Goal: Task Accomplishment & Management: Use online tool/utility

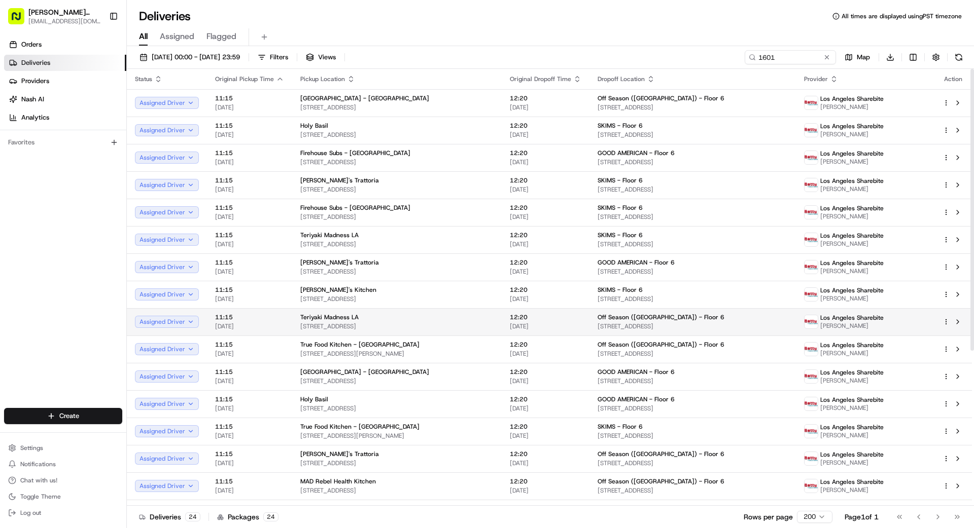
scroll to position [240, 0]
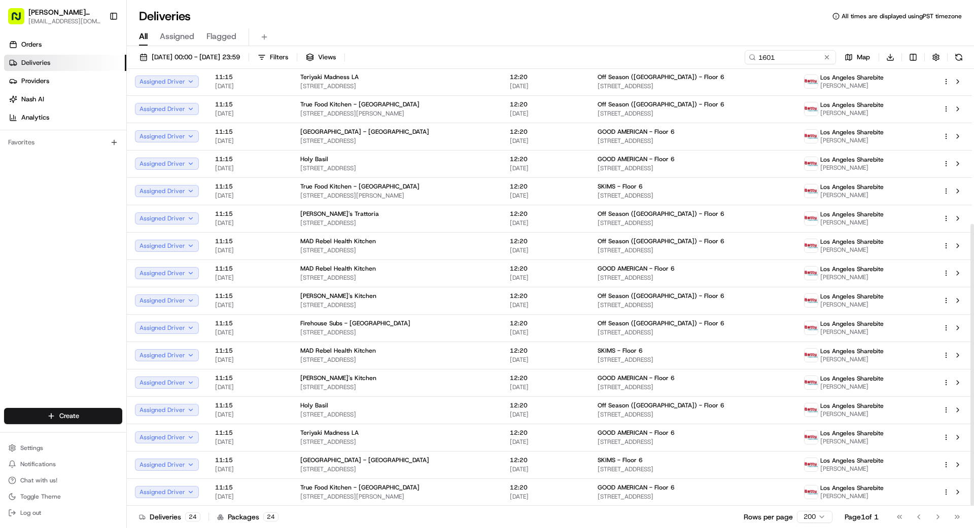
click at [206, 49] on div "[DATE] 00:00 - [DATE] 23:59 Filters Views 1601 Map Download Status Original Pic…" at bounding box center [550, 288] width 847 height 484
click at [206, 53] on span "[DATE] 00:00 - [DATE] 23:59" at bounding box center [196, 57] width 88 height 9
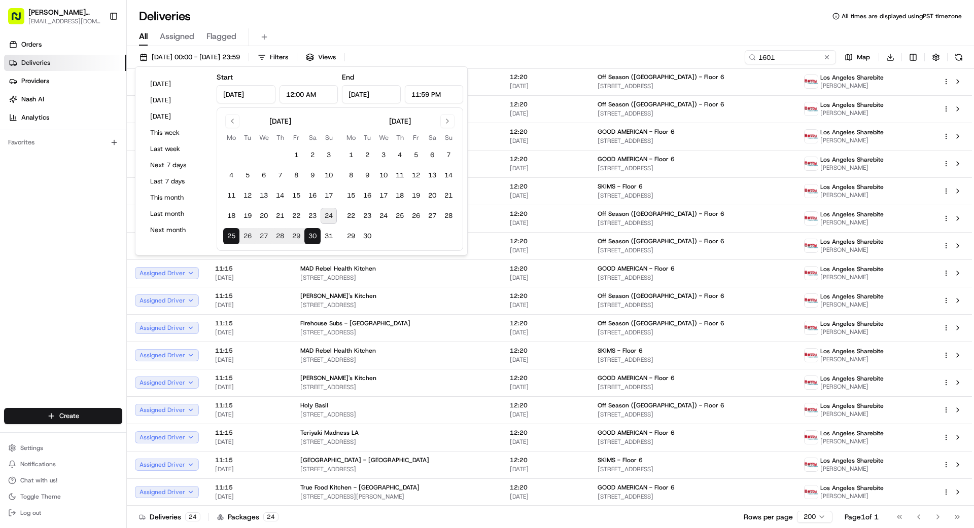
click at [66, 262] on div "Orders Deliveries Providers [PERSON_NAME] Analytics Favorites" at bounding box center [63, 223] width 126 height 382
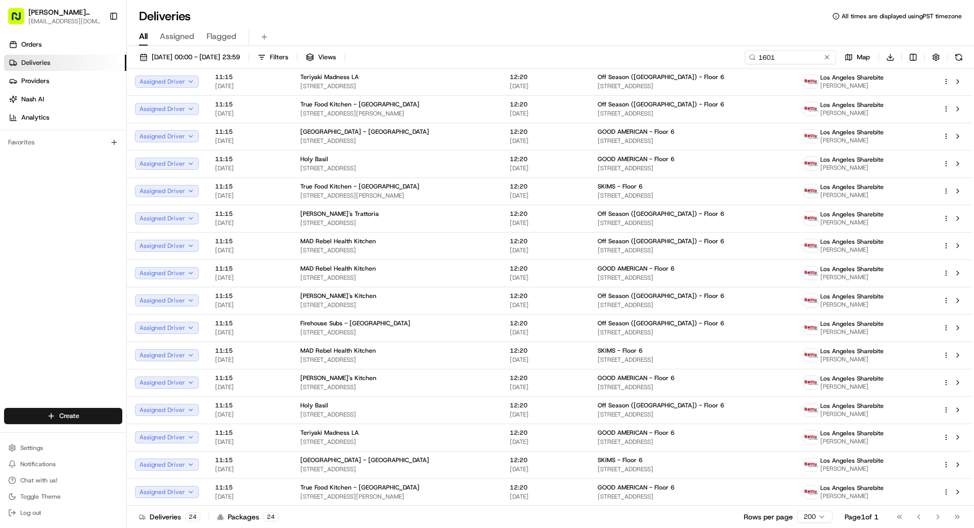
drag, startPoint x: 828, startPoint y: 56, endPoint x: 815, endPoint y: 56, distance: 12.7
click at [827, 56] on button at bounding box center [827, 57] width 10 height 10
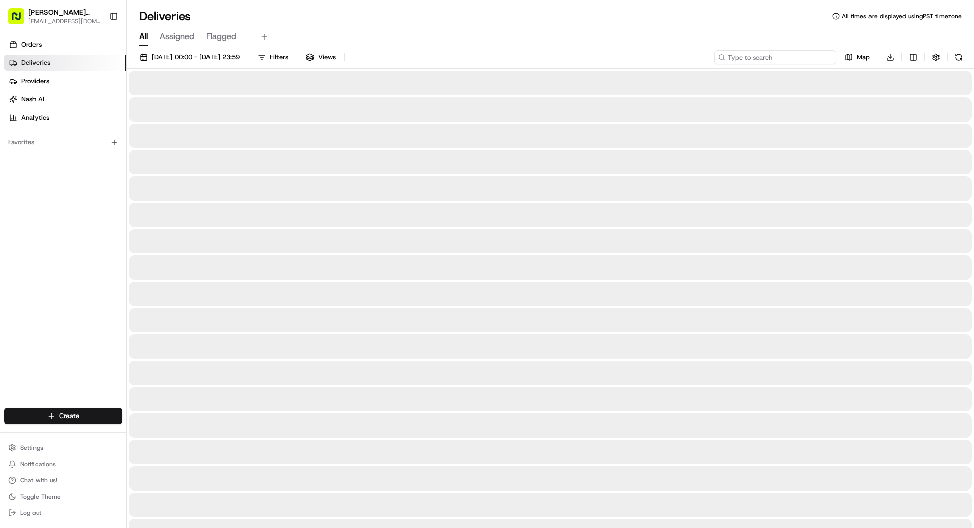
click at [794, 56] on input at bounding box center [775, 57] width 122 height 14
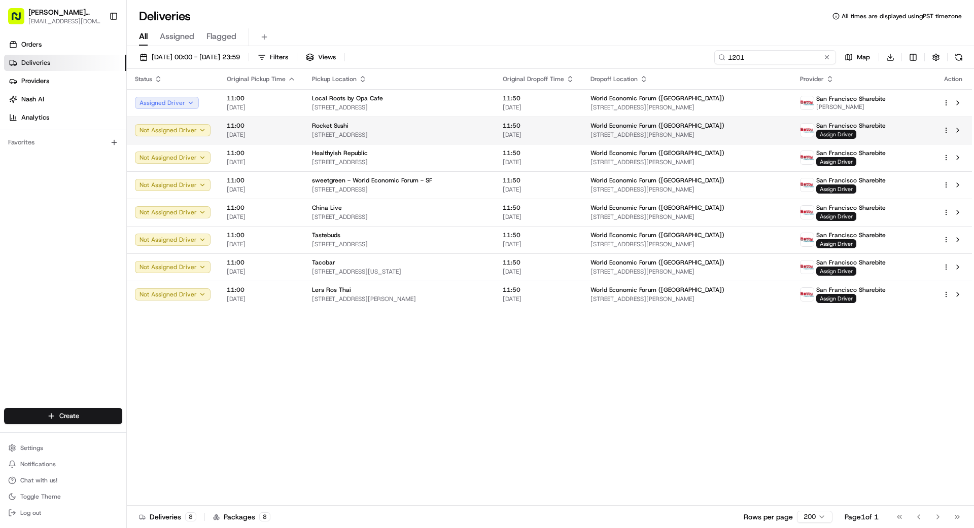
type input "1201"
click at [845, 133] on span "Assign Driver" at bounding box center [836, 134] width 40 height 9
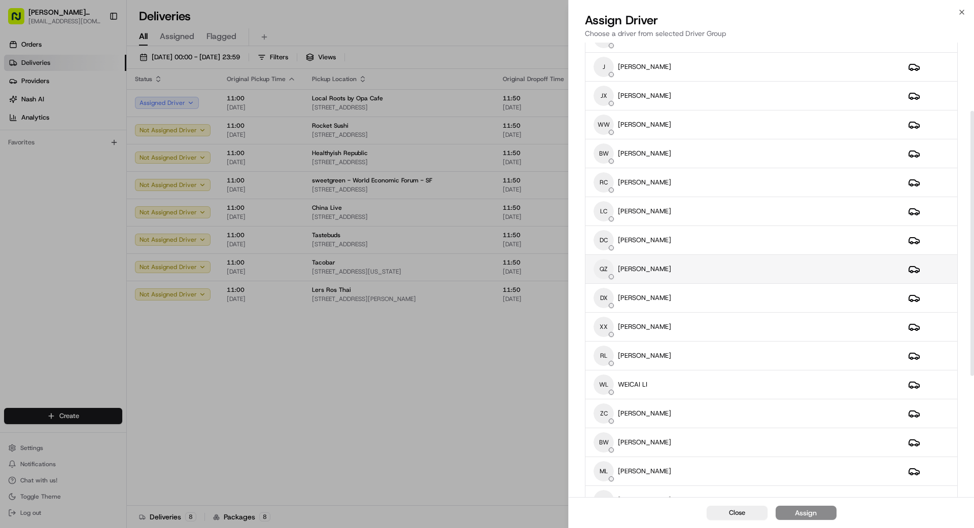
scroll to position [120, 0]
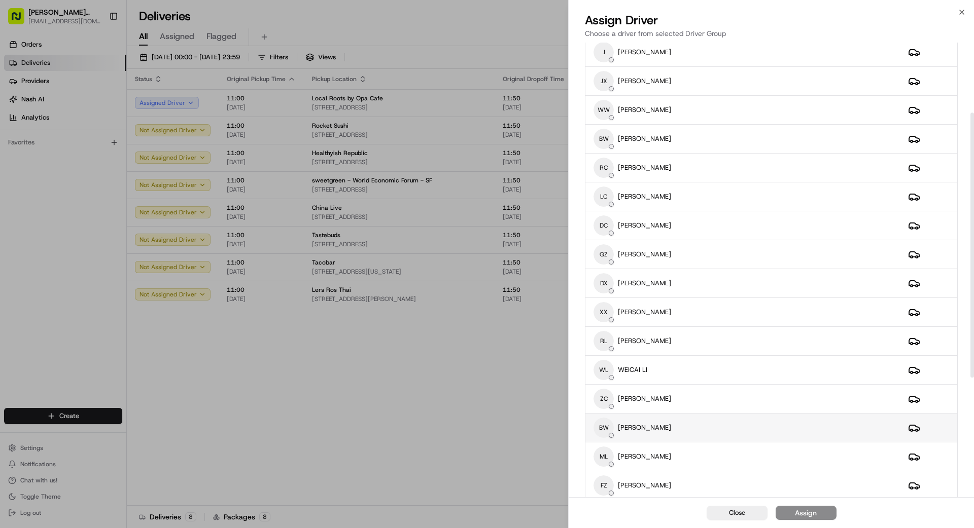
click at [709, 429] on div "BW BINGTINAN [PERSON_NAME]" at bounding box center [742, 428] width 298 height 20
click at [807, 515] on div "Assign" at bounding box center [806, 513] width 22 height 10
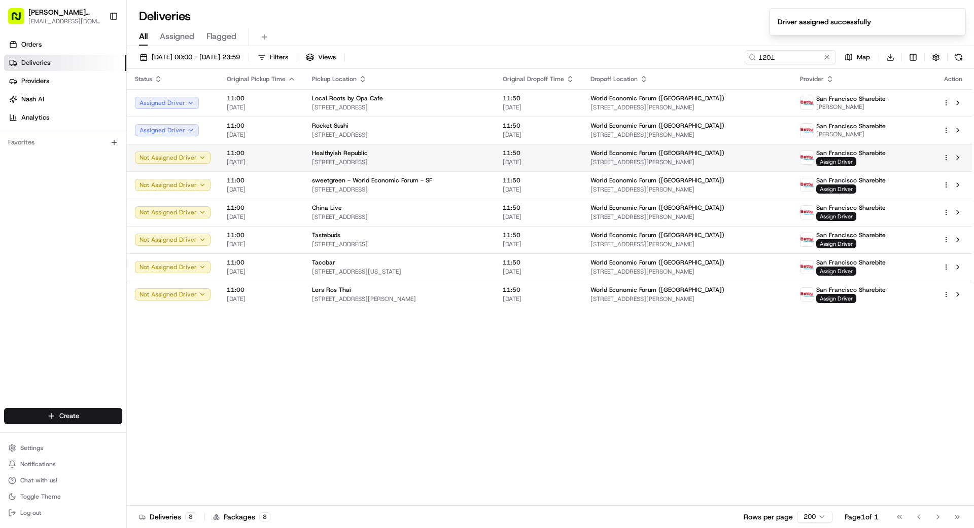
click at [848, 165] on span "Assign Driver" at bounding box center [836, 161] width 40 height 9
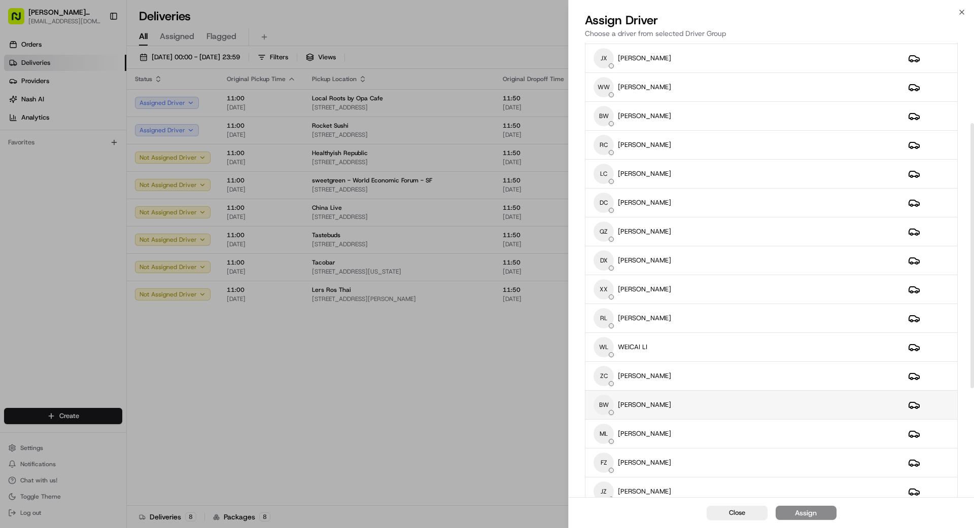
scroll to position [146, 0]
click at [790, 407] on div "BW BINGTINAN [PERSON_NAME]" at bounding box center [742, 402] width 298 height 20
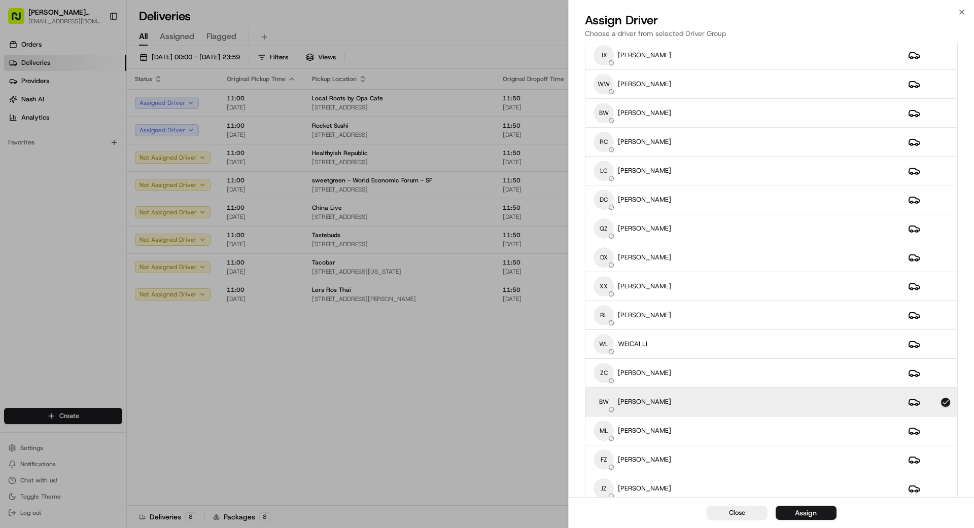
click at [809, 516] on div "Assign" at bounding box center [806, 513] width 22 height 10
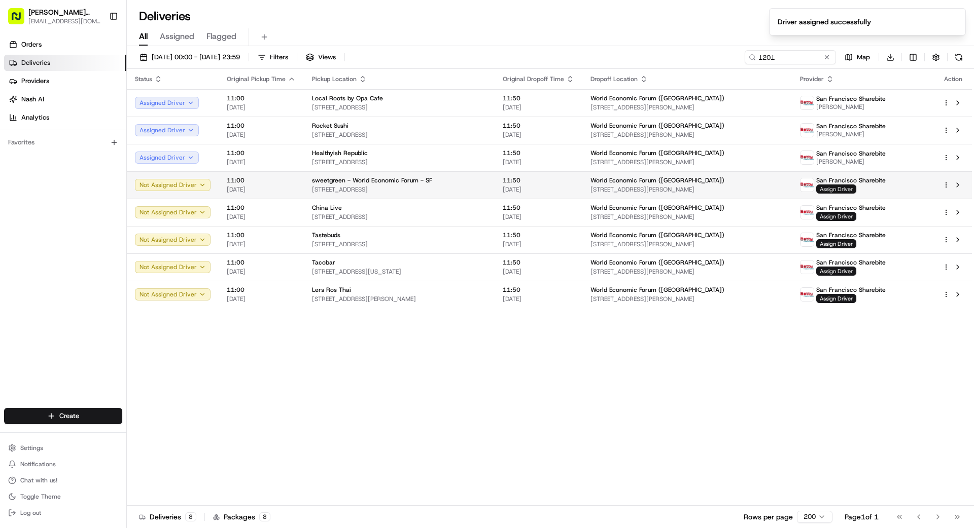
click at [852, 190] on span "Assign Driver" at bounding box center [836, 189] width 40 height 9
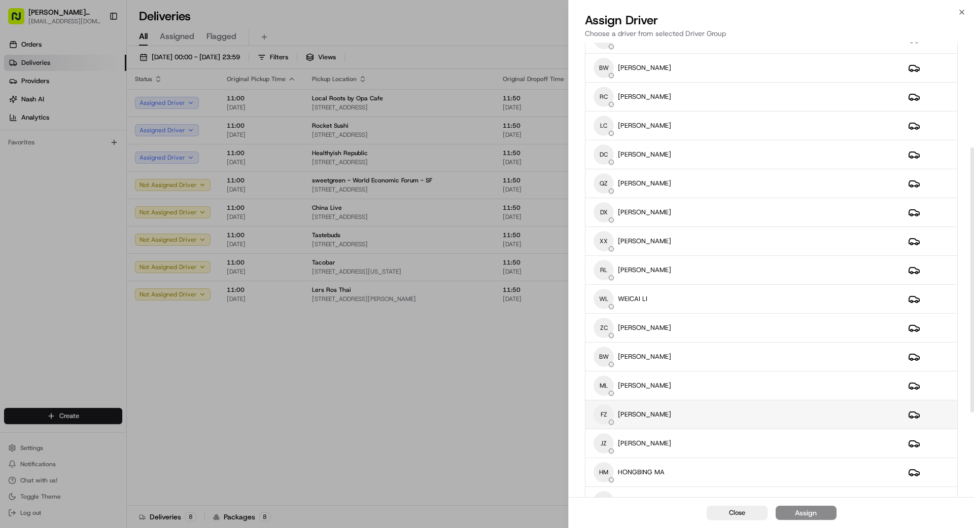
scroll to position [193, 0]
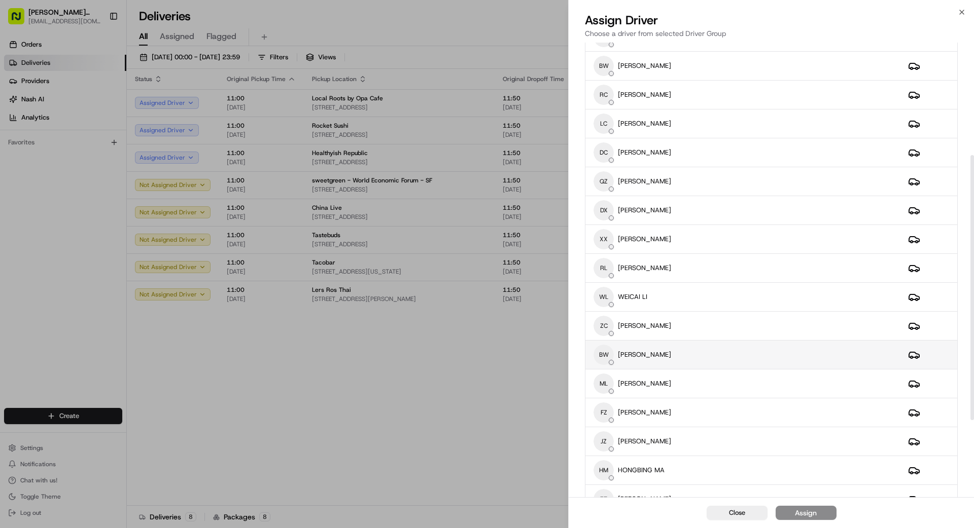
click at [757, 361] on div "BW BINGTINAN [PERSON_NAME]" at bounding box center [742, 355] width 298 height 20
click at [806, 511] on div "Assign" at bounding box center [806, 513] width 22 height 10
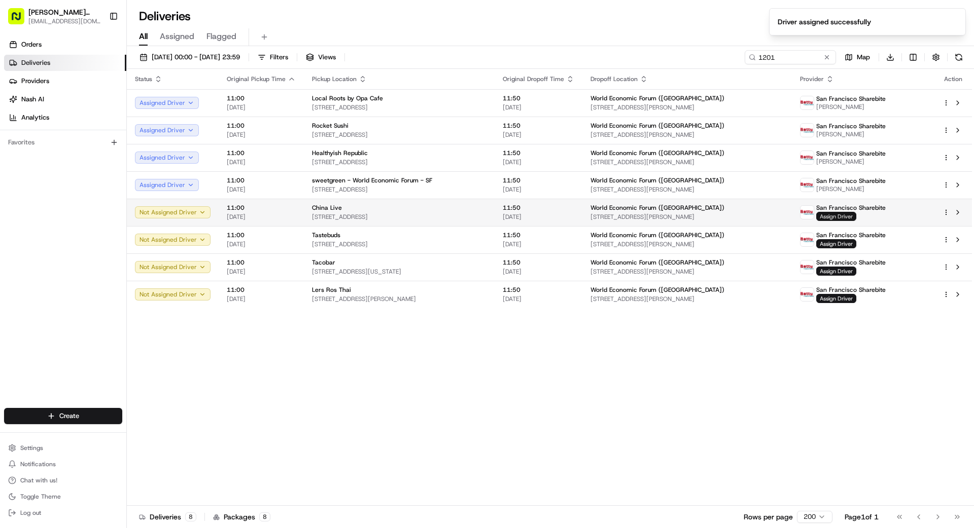
click at [852, 215] on span "Assign Driver" at bounding box center [836, 216] width 40 height 9
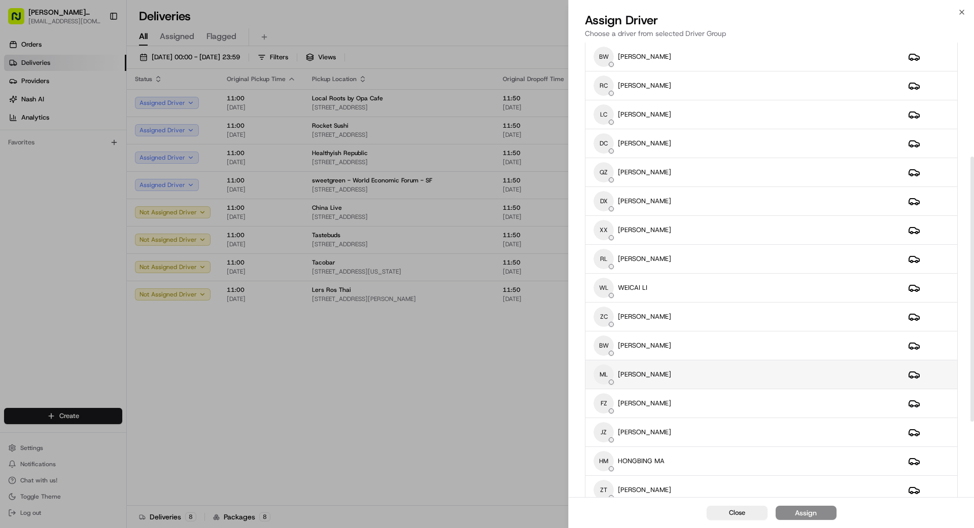
scroll to position [204, 0]
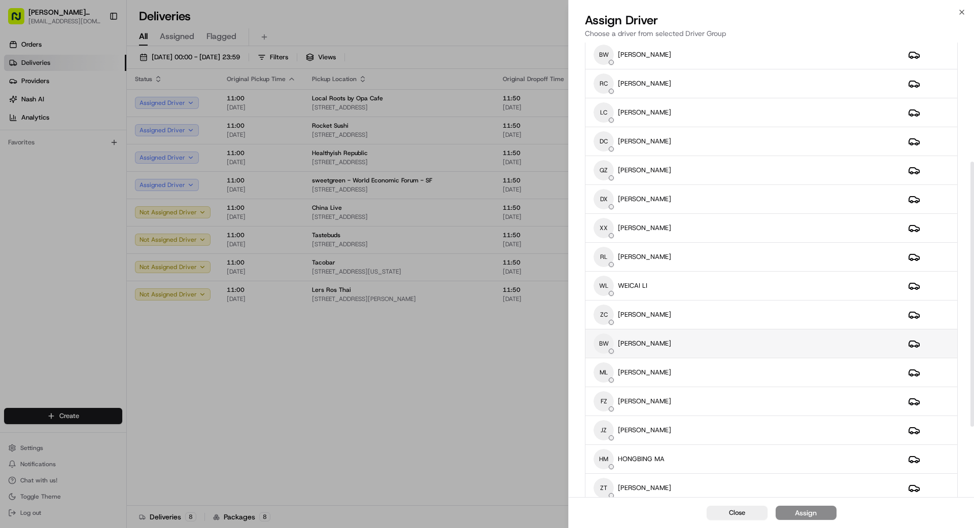
click at [751, 343] on div "BW BINGTINAN [PERSON_NAME]" at bounding box center [742, 344] width 298 height 20
click at [804, 508] on div "Assign" at bounding box center [806, 513] width 22 height 10
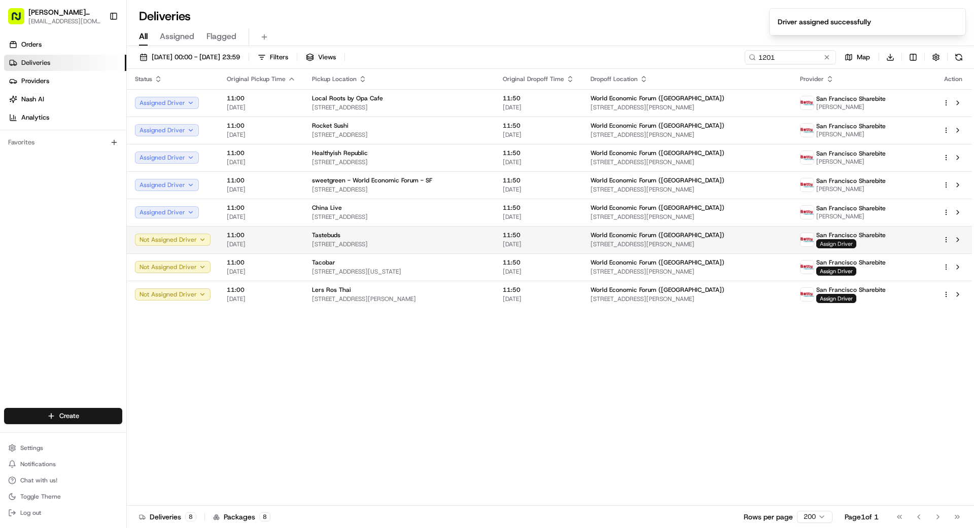
click at [844, 246] on span "Assign Driver" at bounding box center [836, 243] width 40 height 9
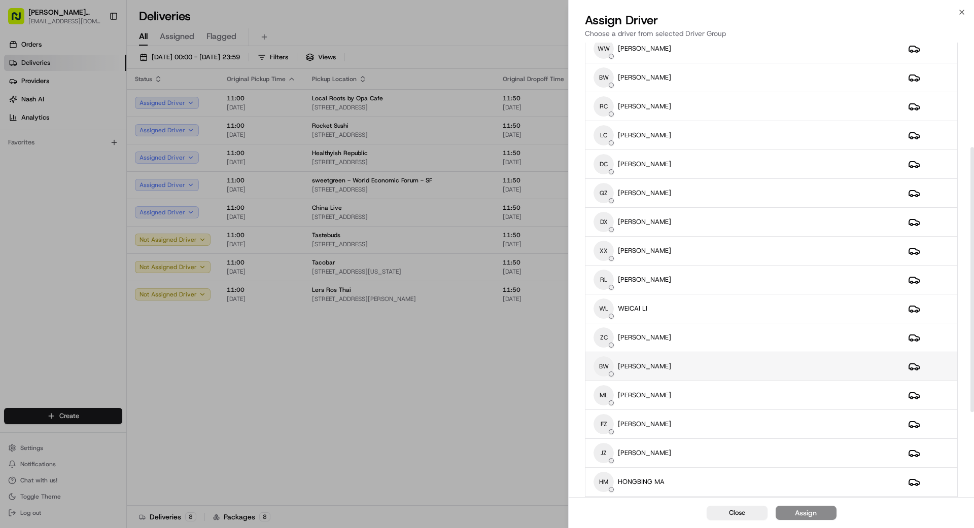
scroll to position [186, 0]
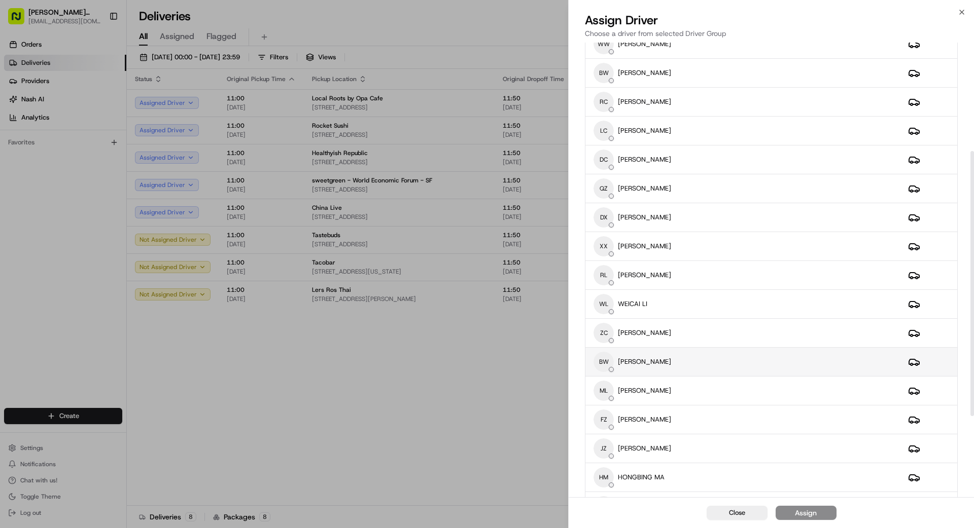
click at [777, 354] on div "BW BINGTINAN [PERSON_NAME]" at bounding box center [742, 362] width 298 height 20
click at [798, 514] on div "Assign" at bounding box center [806, 513] width 22 height 10
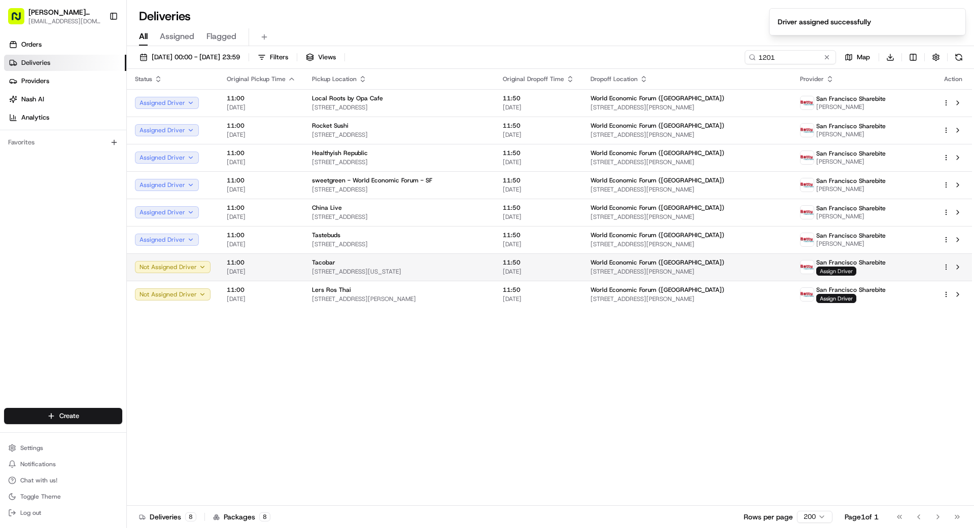
click at [853, 270] on span "Assign Driver" at bounding box center [836, 271] width 40 height 9
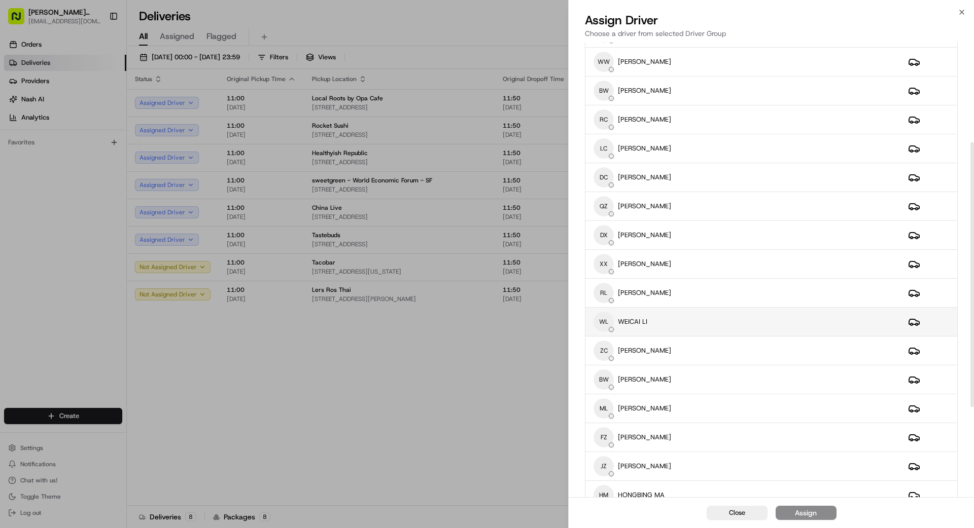
scroll to position [177, 0]
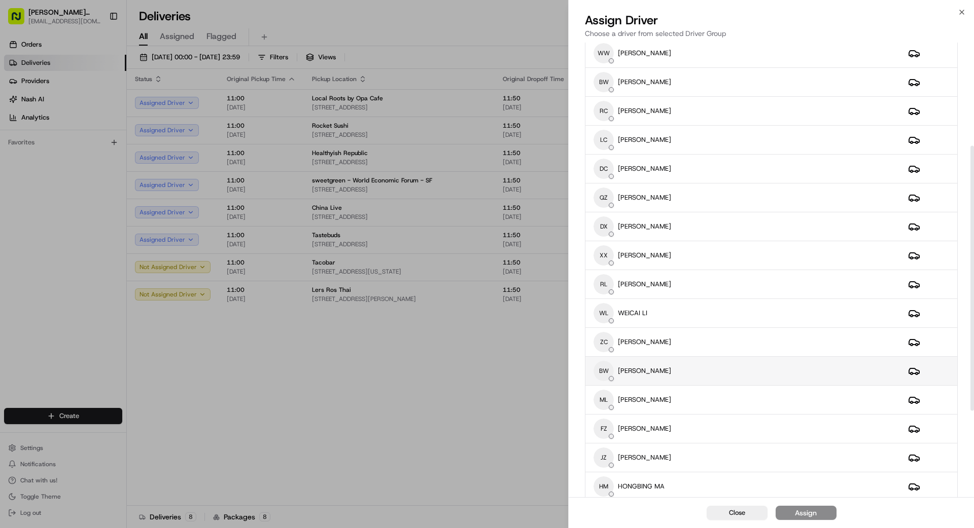
click at [766, 374] on div "BW BINGTINAN [PERSON_NAME]" at bounding box center [742, 371] width 298 height 20
click at [810, 518] on button "Assign" at bounding box center [805, 513] width 61 height 14
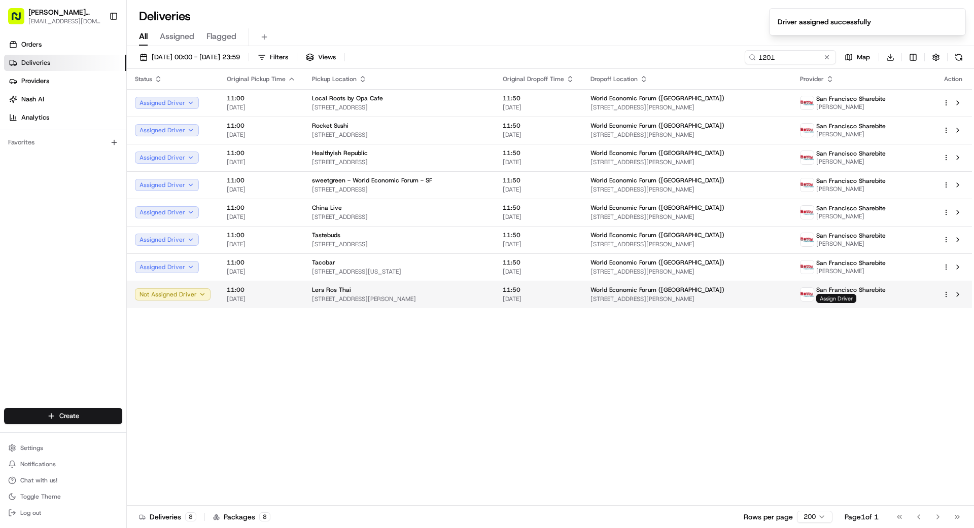
click at [842, 300] on span "Assign Driver" at bounding box center [836, 298] width 40 height 9
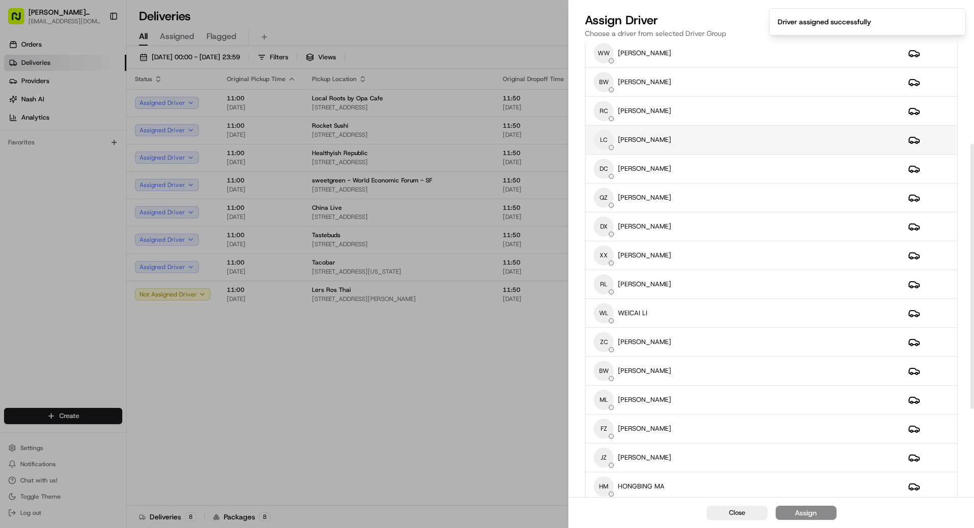
scroll to position [187, 0]
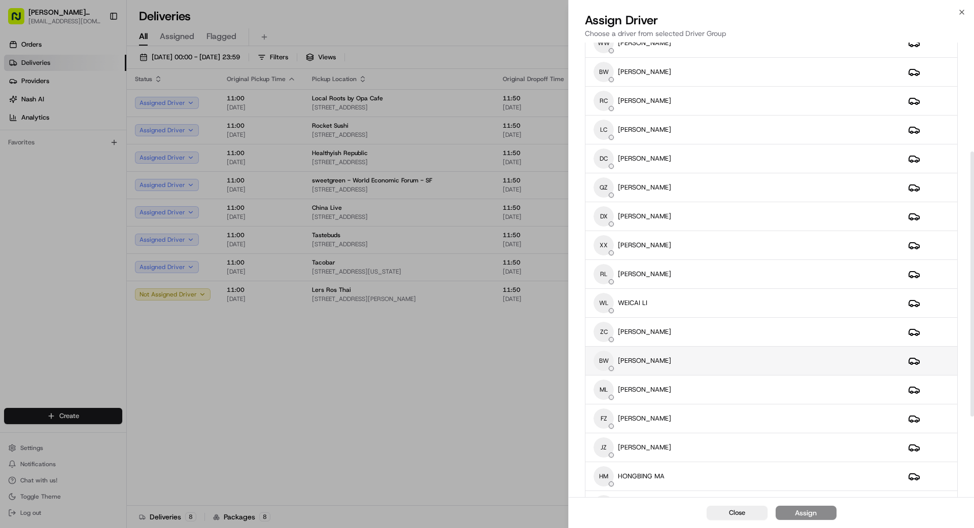
click at [735, 368] on div "BW BINGTINAN [PERSON_NAME]" at bounding box center [742, 361] width 298 height 20
click at [798, 512] on div "Assign" at bounding box center [806, 513] width 22 height 10
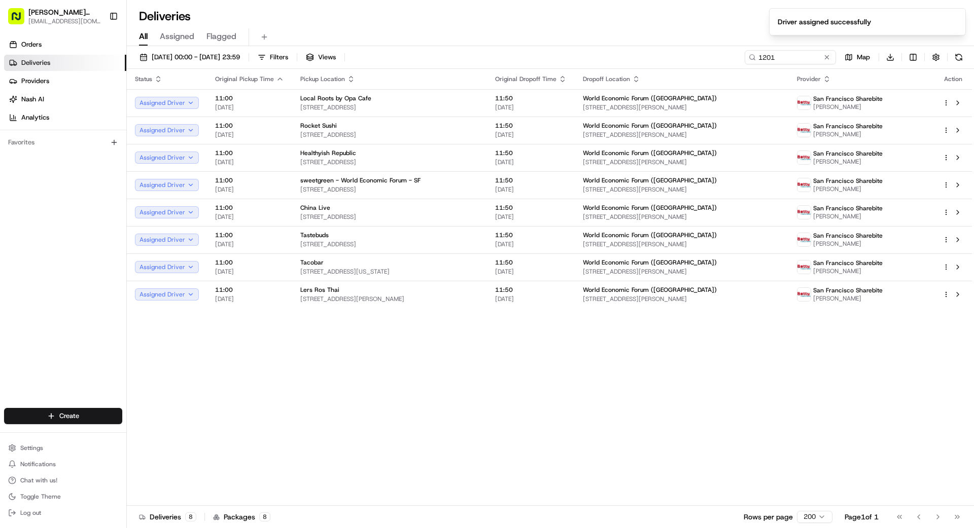
drag, startPoint x: 440, startPoint y: 384, endPoint x: 450, endPoint y: 386, distance: 10.9
click at [450, 386] on div "Status Original Pickup Time Pickup Location Original Dropoff Time Dropoff Locat…" at bounding box center [549, 287] width 845 height 437
click at [828, 58] on button at bounding box center [827, 57] width 10 height 10
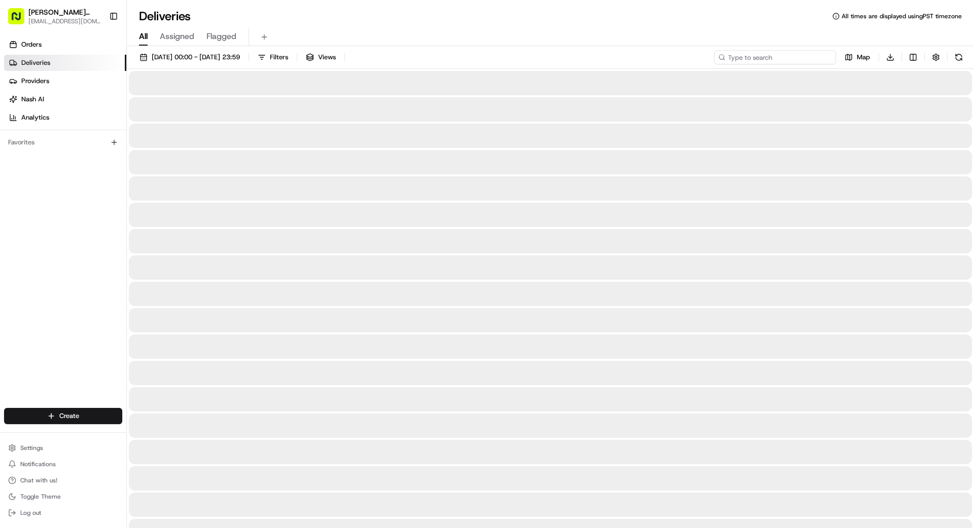
click at [787, 59] on input at bounding box center [775, 57] width 122 height 14
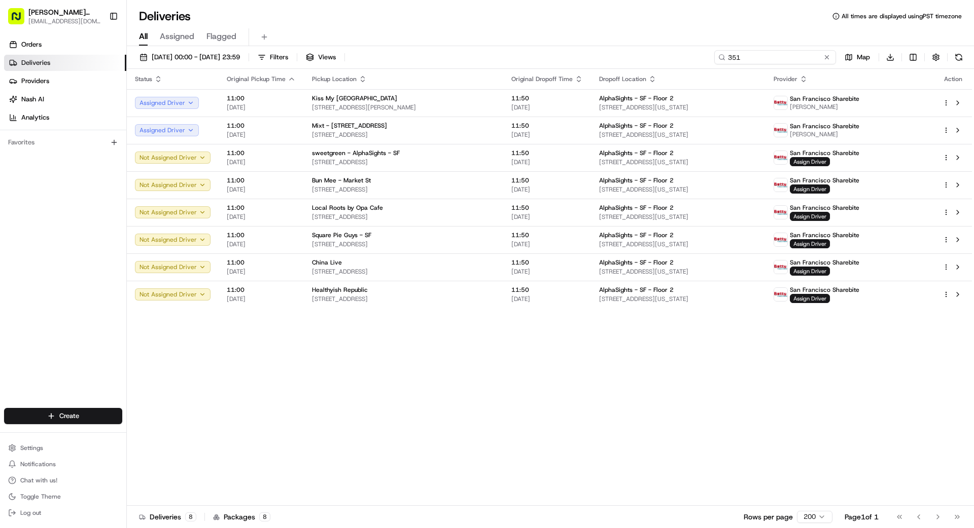
type input "351"
click at [830, 164] on span "Assign Driver" at bounding box center [810, 161] width 40 height 9
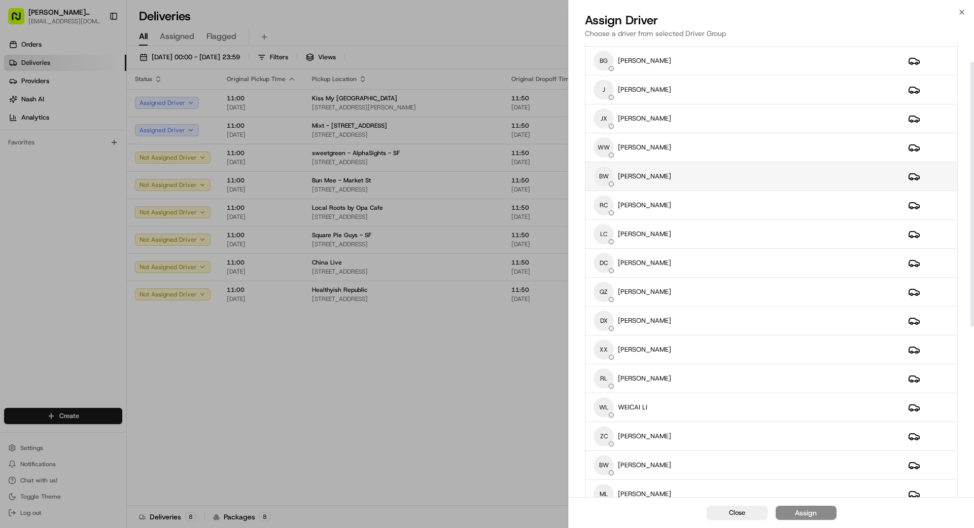
scroll to position [94, 0]
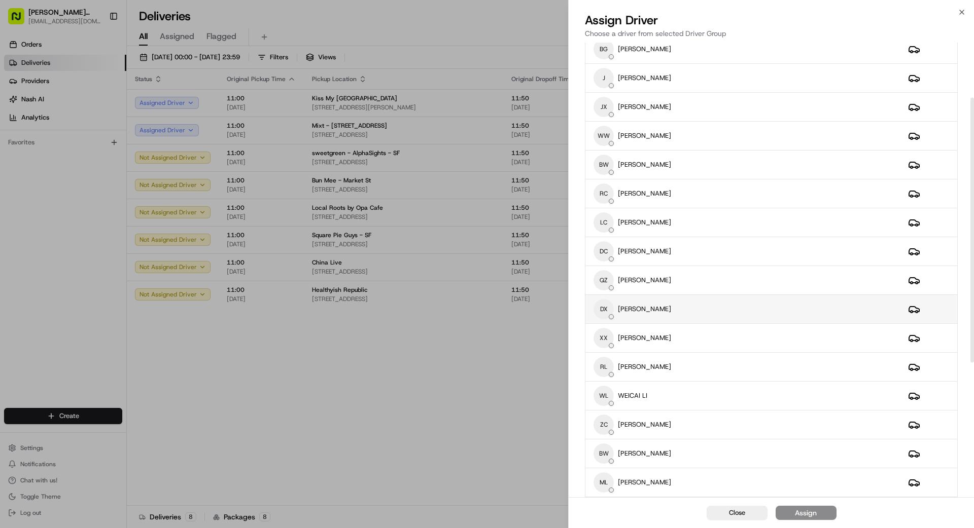
click at [780, 310] on div "DX [PERSON_NAME]" at bounding box center [742, 309] width 298 height 20
click at [827, 515] on button "Assign" at bounding box center [805, 513] width 61 height 14
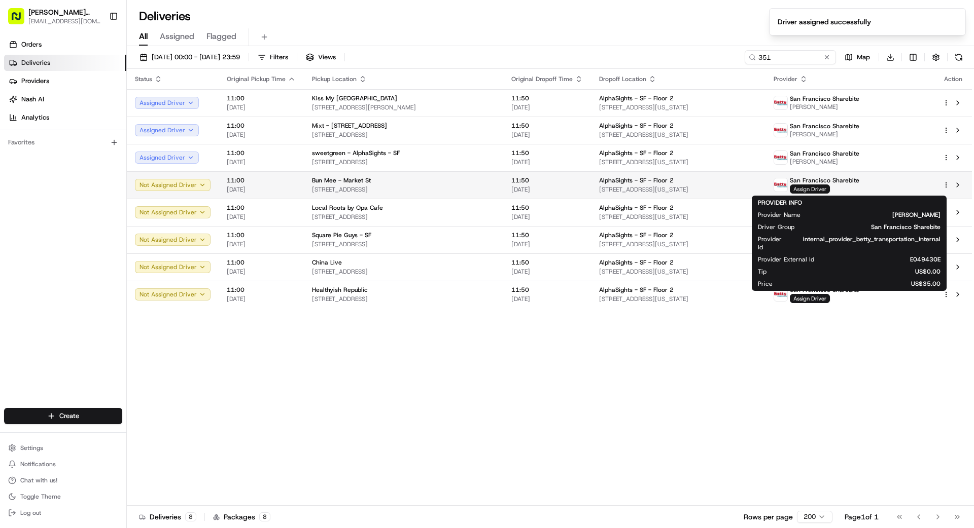
click at [830, 190] on span "Assign Driver" at bounding box center [810, 189] width 40 height 9
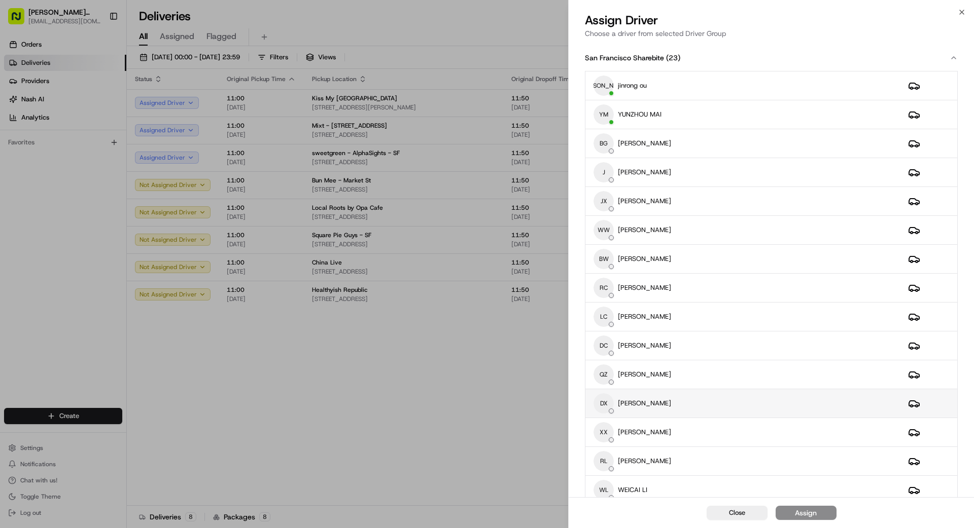
click at [747, 407] on div "DX [PERSON_NAME]" at bounding box center [742, 404] width 298 height 20
click at [805, 514] on div "Assign" at bounding box center [806, 513] width 22 height 10
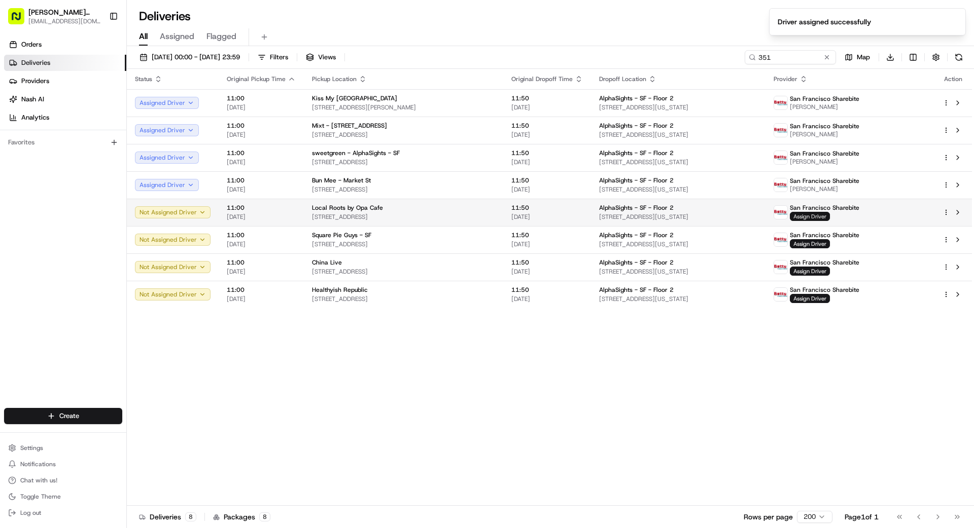
click at [830, 215] on span "Assign Driver" at bounding box center [810, 216] width 40 height 9
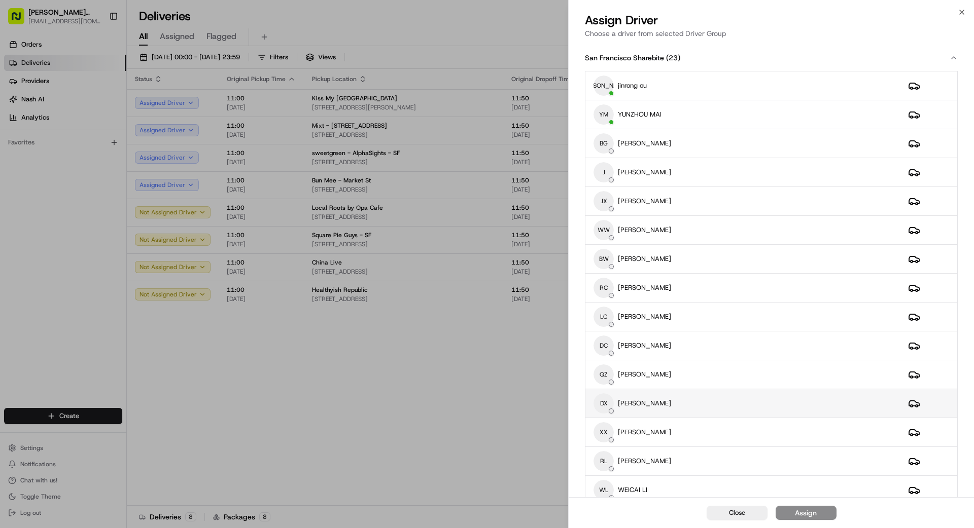
scroll to position [1, 0]
click at [742, 406] on div "DX [PERSON_NAME]" at bounding box center [742, 403] width 298 height 20
click at [800, 514] on div "Assign" at bounding box center [806, 513] width 22 height 10
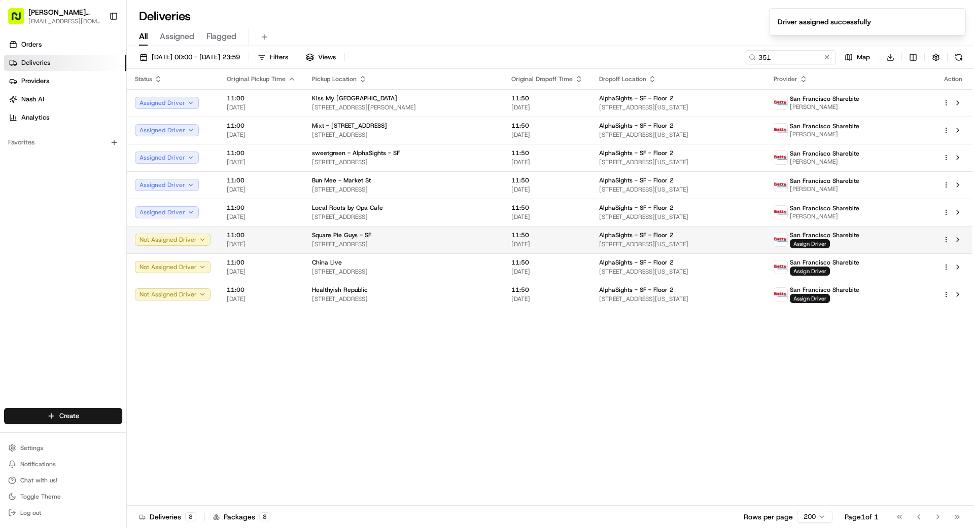
click at [830, 244] on span "Assign Driver" at bounding box center [810, 243] width 40 height 9
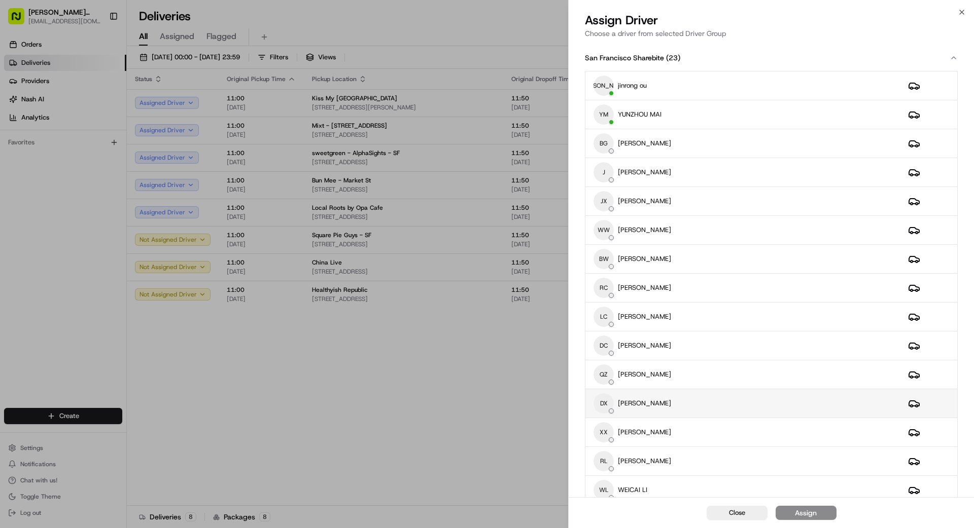
click at [727, 404] on div "DX [PERSON_NAME]" at bounding box center [742, 404] width 298 height 20
click at [803, 516] on div "Assign" at bounding box center [806, 513] width 22 height 10
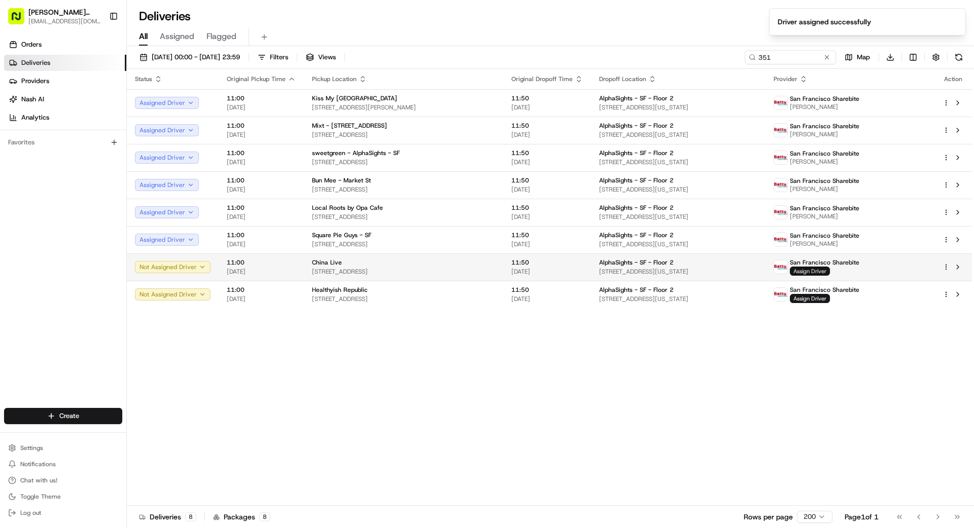
click at [830, 272] on span "Assign Driver" at bounding box center [810, 271] width 40 height 9
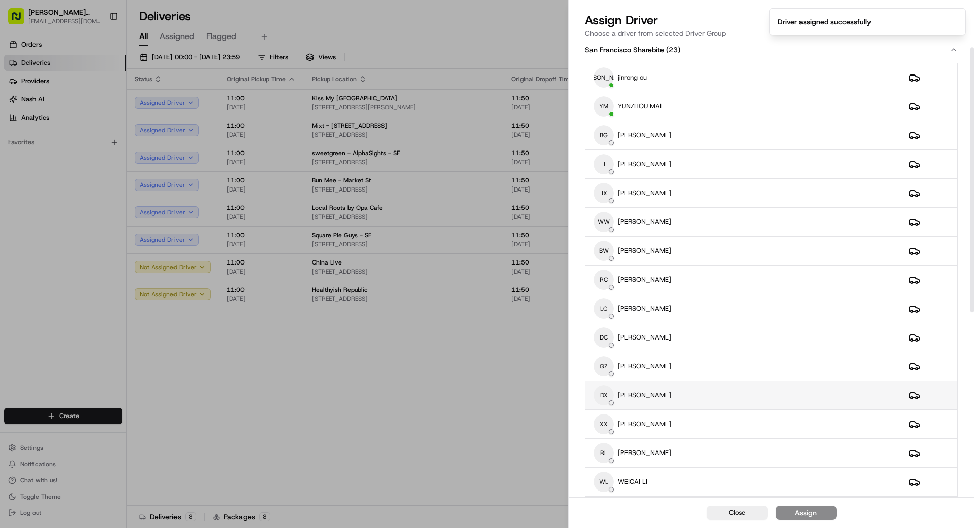
scroll to position [9, 0]
click at [714, 389] on div "DX [PERSON_NAME]" at bounding box center [742, 395] width 298 height 20
click at [810, 515] on div "Assign" at bounding box center [806, 513] width 22 height 10
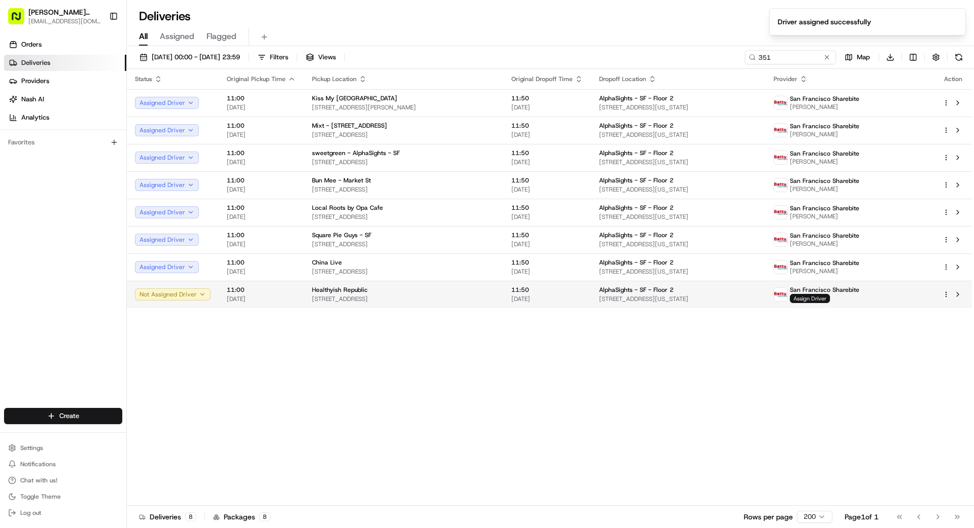
click at [830, 301] on span "Assign Driver" at bounding box center [810, 298] width 40 height 9
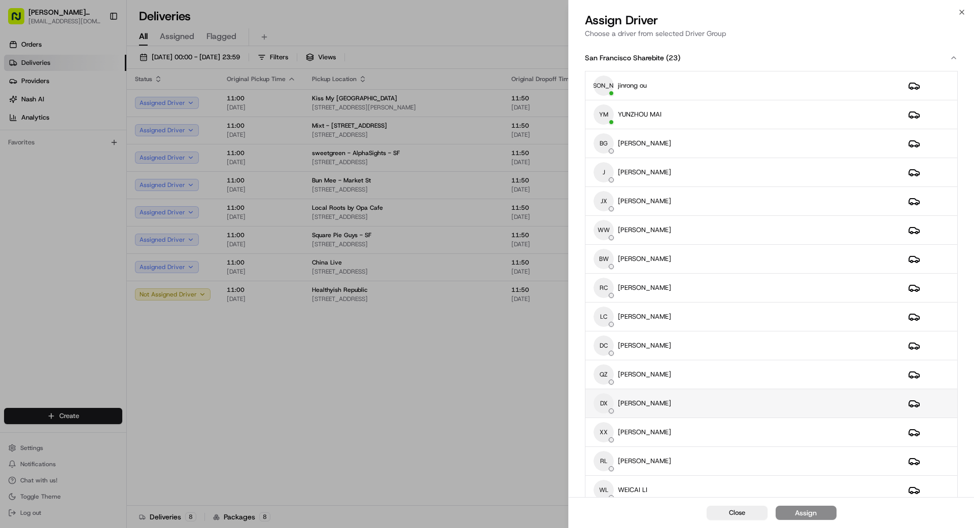
click at [710, 407] on div "DX [PERSON_NAME]" at bounding box center [742, 404] width 298 height 20
click at [810, 512] on div "Assign" at bounding box center [806, 513] width 22 height 10
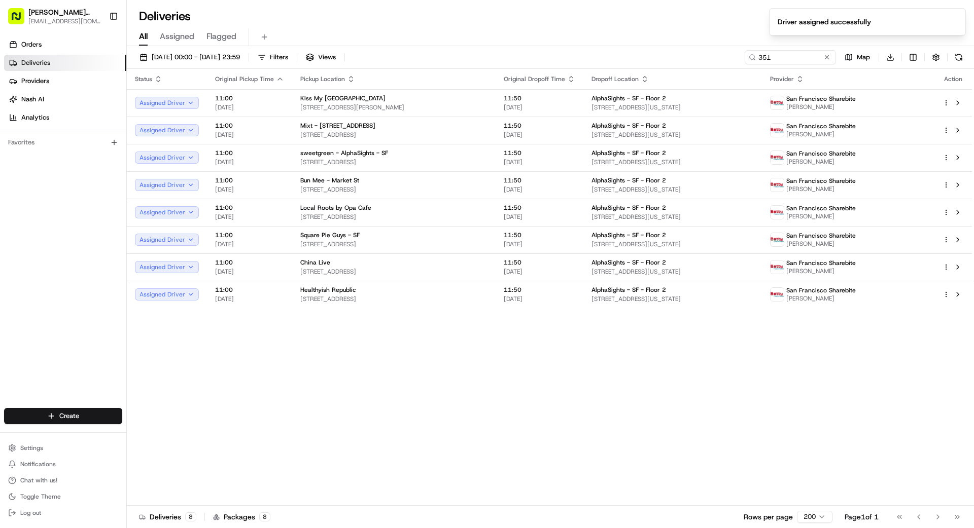
click at [826, 58] on button at bounding box center [827, 57] width 10 height 10
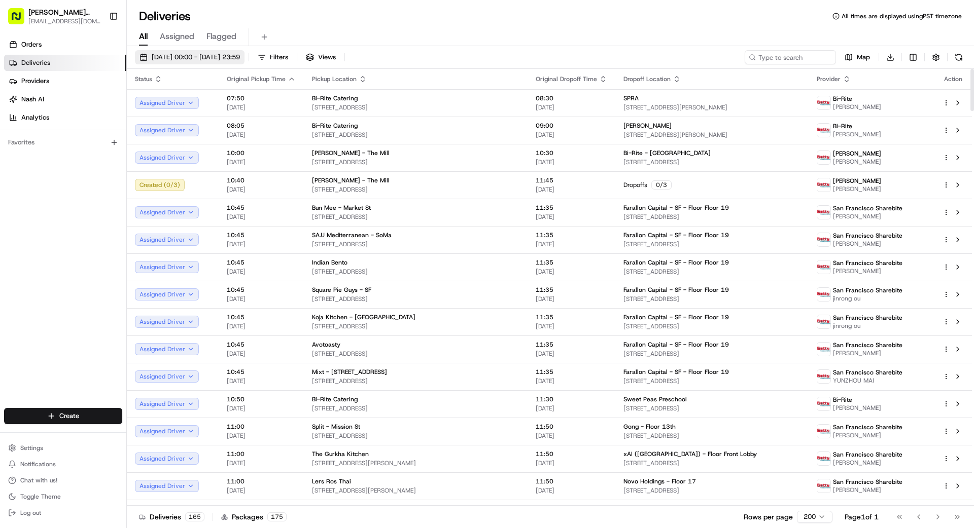
click at [199, 57] on span "[DATE] 00:00 - [DATE] 23:59" at bounding box center [196, 57] width 88 height 9
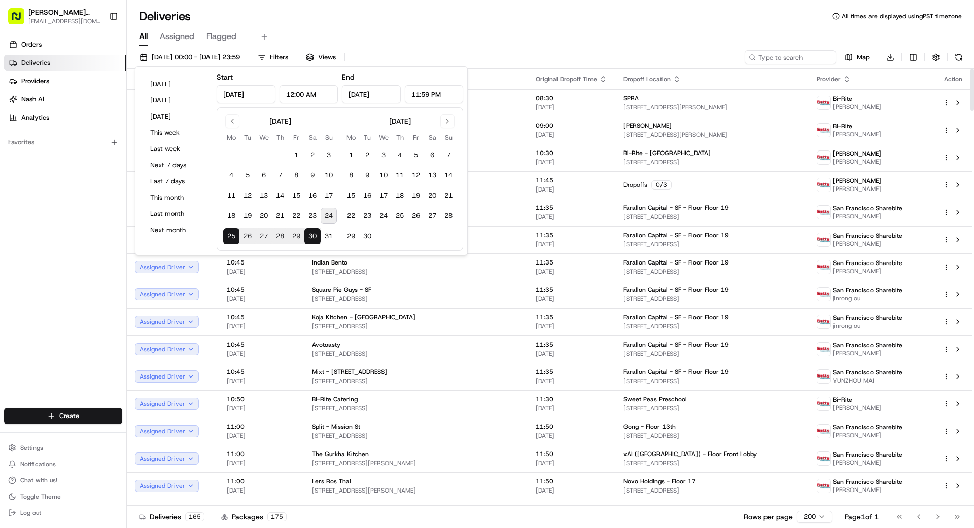
click at [97, 243] on div "Orders Deliveries Providers [PERSON_NAME] Analytics Favorites" at bounding box center [63, 223] width 126 height 382
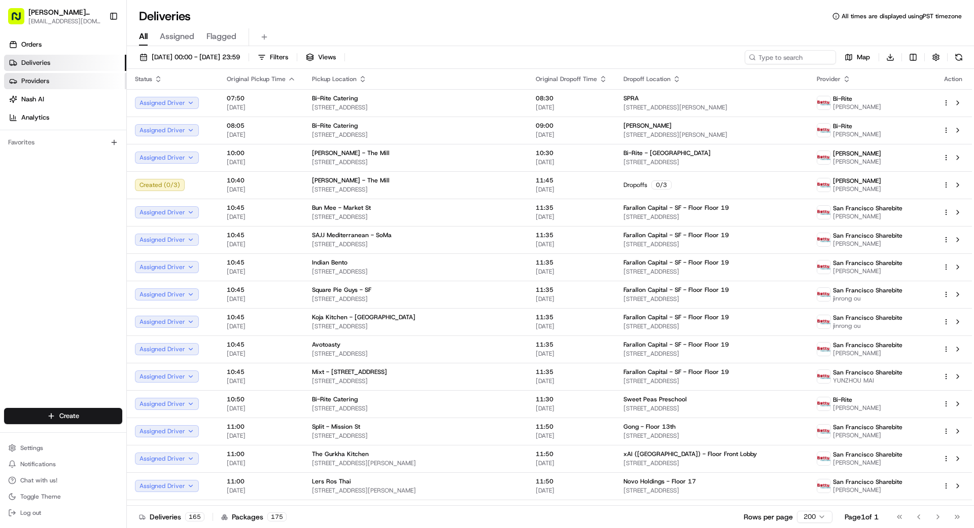
click at [53, 84] on link "Providers" at bounding box center [65, 81] width 122 height 16
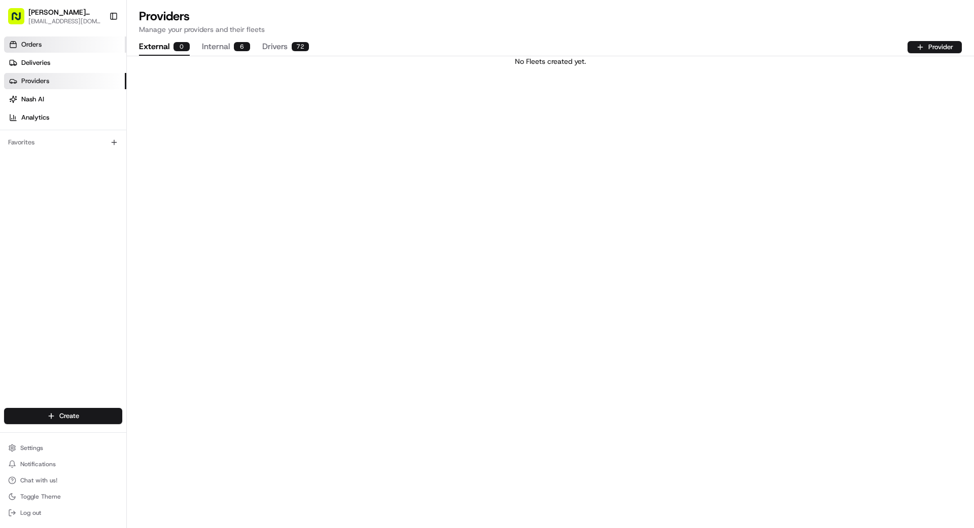
click at [28, 45] on span "Orders" at bounding box center [31, 44] width 20 height 9
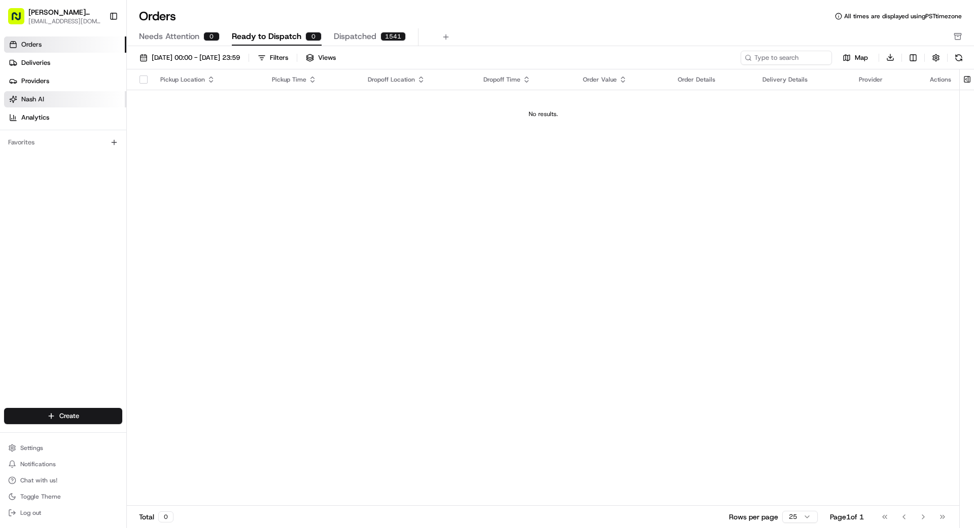
click at [44, 91] on link "Nash AI" at bounding box center [65, 99] width 122 height 16
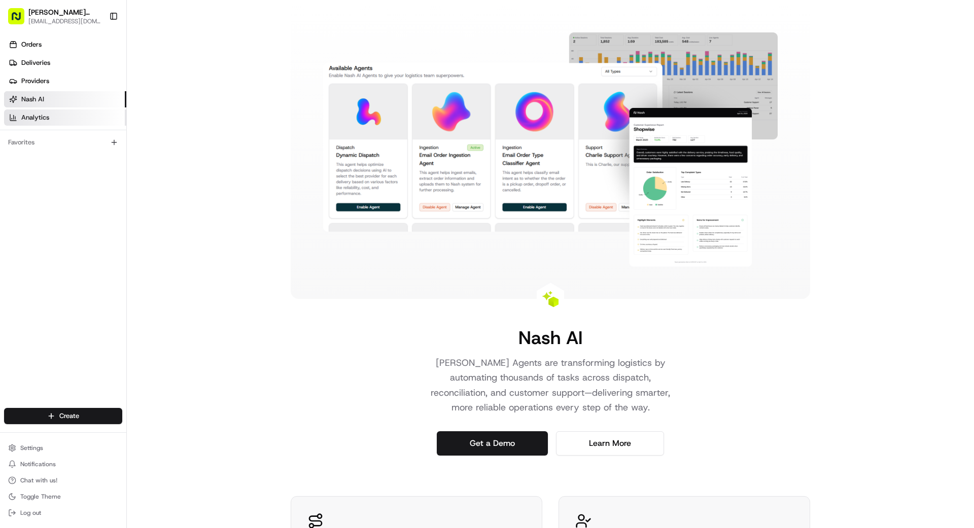
click at [47, 116] on span "Analytics" at bounding box center [35, 117] width 28 height 9
